Goal: Download file/media

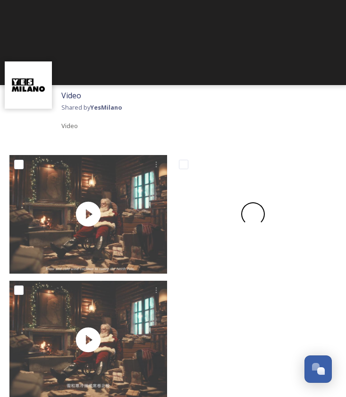
click at [252, 222] on span at bounding box center [253, 214] width 29 height 29
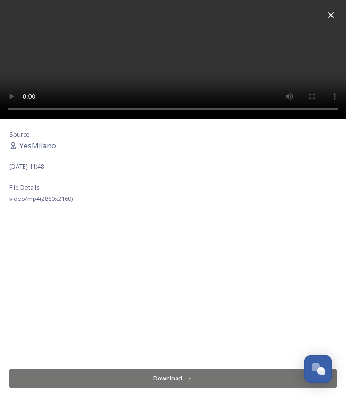
click at [160, 377] on button "Download" at bounding box center [173, 378] width 328 height 19
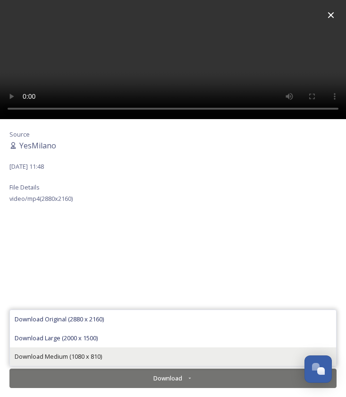
click at [97, 354] on span "Download Medium (1080 x 810)" at bounding box center [58, 356] width 87 height 9
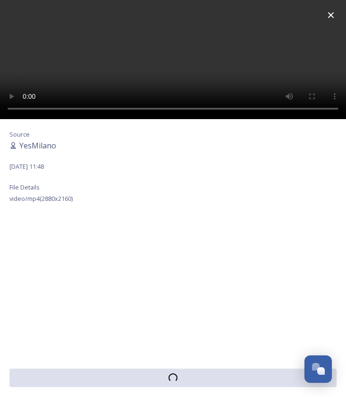
click at [173, 65] on video at bounding box center [173, 59] width 346 height 119
drag, startPoint x: 85, startPoint y: 109, endPoint x: 56, endPoint y: 109, distance: 28.4
click at [56, 109] on video at bounding box center [173, 59] width 346 height 119
click at [27, 107] on video at bounding box center [173, 59] width 346 height 119
click at [30, 61] on video at bounding box center [173, 59] width 346 height 119
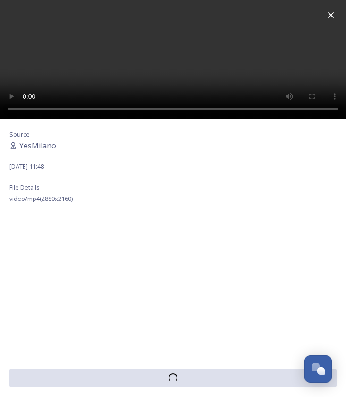
click at [13, 106] on video at bounding box center [173, 59] width 346 height 119
click at [14, 9] on video at bounding box center [173, 59] width 346 height 119
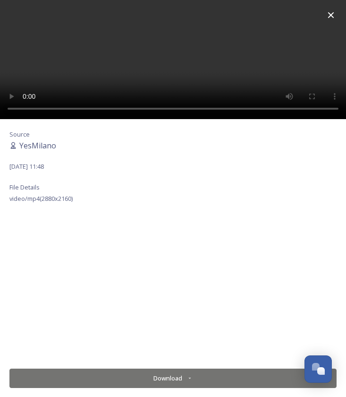
click at [13, 13] on video at bounding box center [173, 59] width 346 height 119
click at [16, 13] on video at bounding box center [173, 59] width 346 height 119
click at [177, 61] on video at bounding box center [173, 59] width 346 height 119
click at [27, 110] on video at bounding box center [173, 59] width 346 height 119
click at [302, 80] on video at bounding box center [173, 59] width 346 height 119
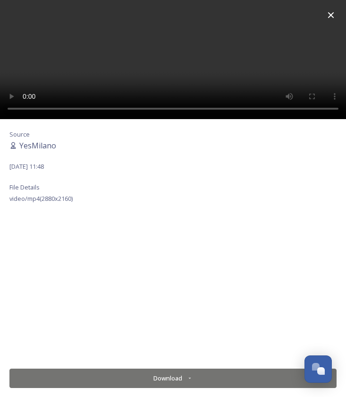
click at [173, 380] on button "Download" at bounding box center [173, 378] width 328 height 19
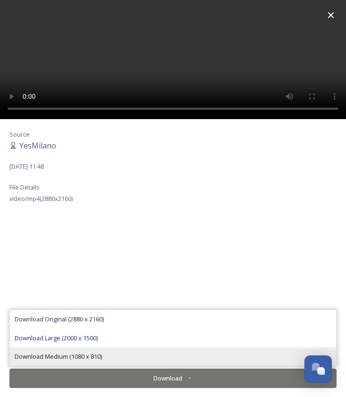
click at [107, 360] on div "Download Medium (1080 x 810)" at bounding box center [173, 356] width 327 height 18
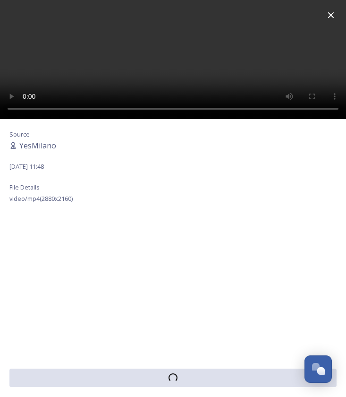
click at [39, 110] on video at bounding box center [173, 59] width 346 height 119
click at [87, 112] on video at bounding box center [173, 59] width 346 height 119
click at [78, 110] on video at bounding box center [173, 59] width 346 height 119
click at [29, 110] on video at bounding box center [173, 59] width 346 height 119
click at [25, 109] on video at bounding box center [173, 59] width 346 height 119
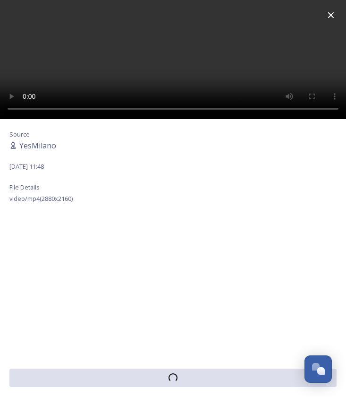
click at [25, 109] on video at bounding box center [173, 59] width 346 height 119
click at [74, 110] on video at bounding box center [173, 59] width 346 height 119
click at [70, 110] on video at bounding box center [173, 59] width 346 height 119
click at [71, 109] on video at bounding box center [173, 59] width 346 height 119
